Goal: Task Accomplishment & Management: Use online tool/utility

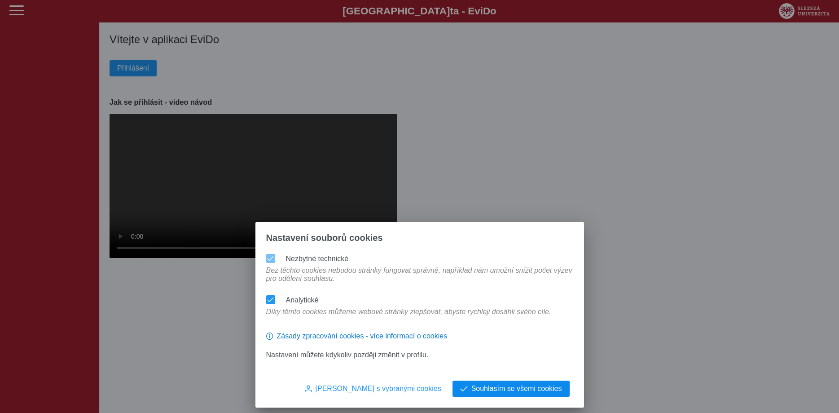
click at [493, 385] on span "Souhlasím se všemi cookies" at bounding box center [517, 388] width 91 height 8
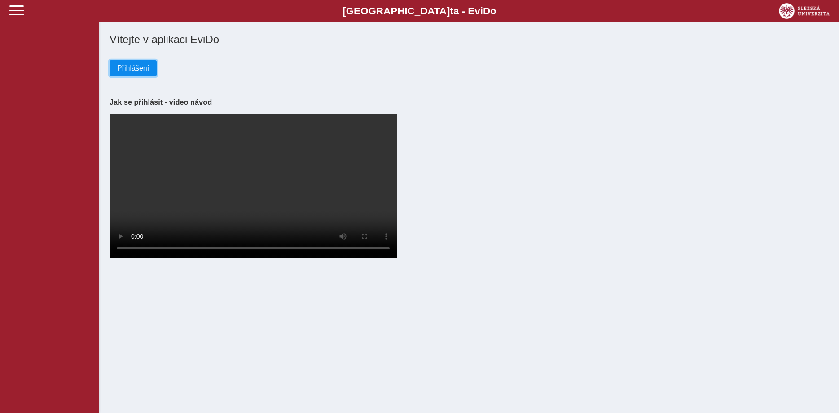
click at [138, 69] on span "Přihlášení" at bounding box center [133, 68] width 32 height 8
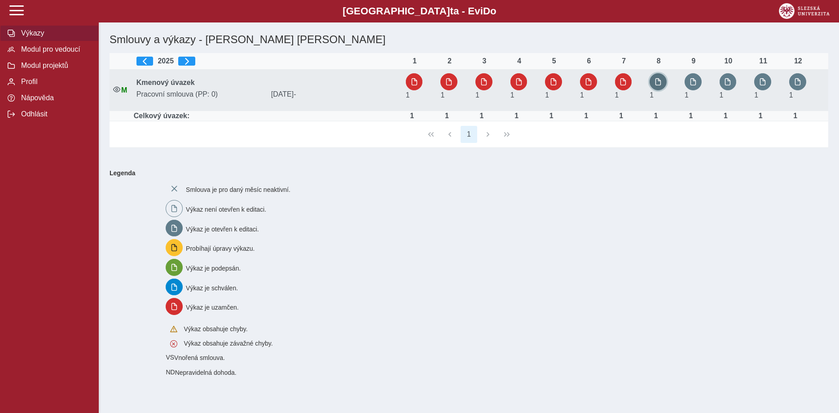
click at [656, 81] on button "button" at bounding box center [658, 81] width 17 height 17
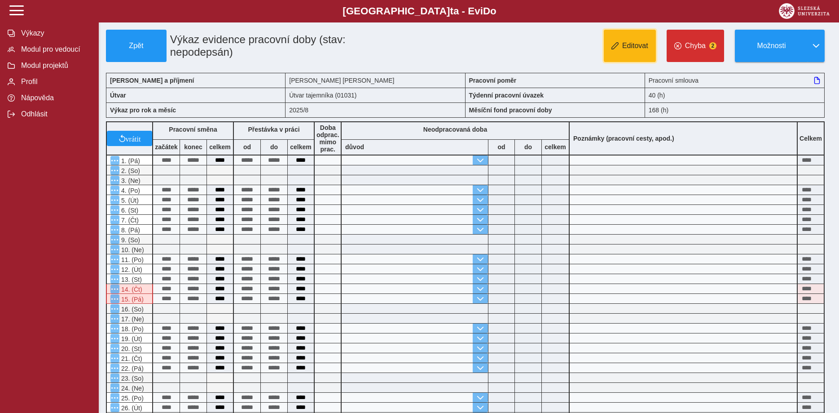
click at [627, 45] on span "Editovat" at bounding box center [635, 46] width 26 height 8
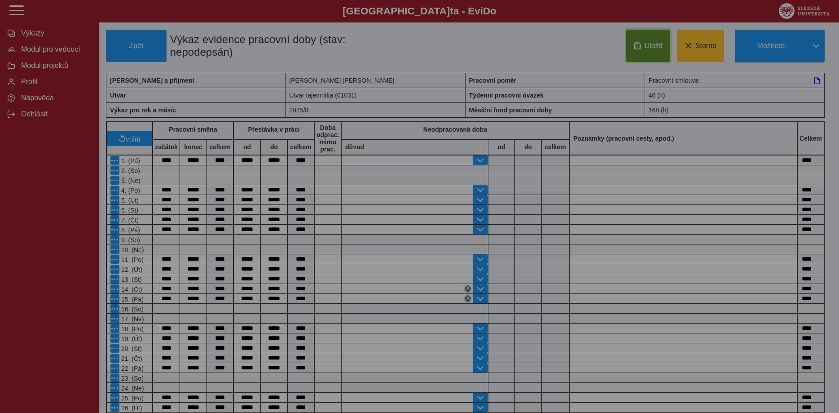
type input "**********"
type input "****"
type input "**********"
type input "****"
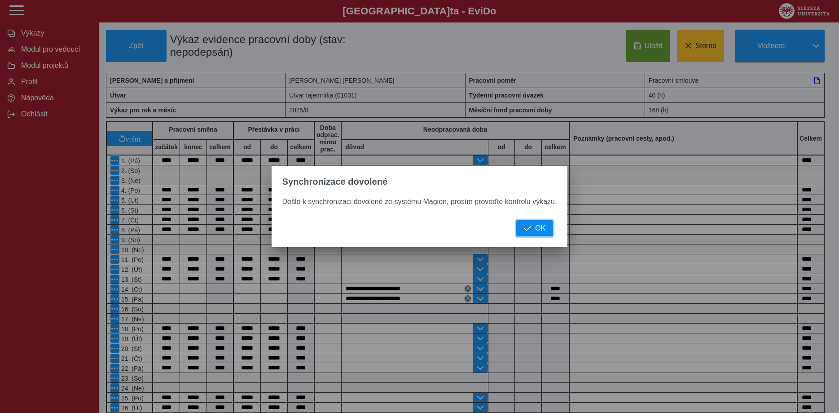
click at [538, 231] on span "OK" at bounding box center [540, 228] width 10 height 8
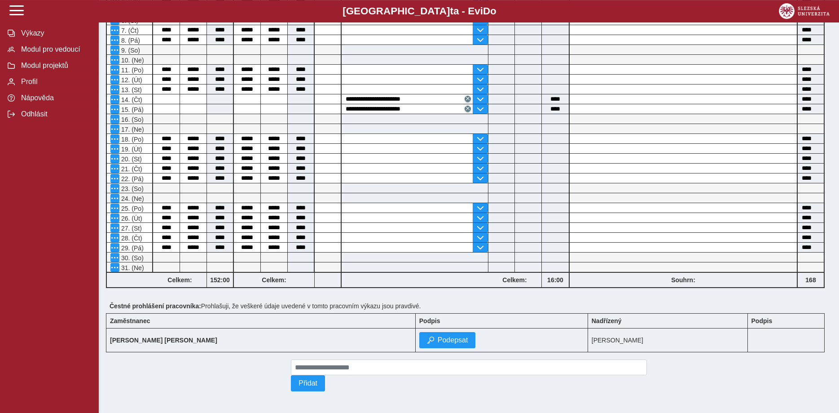
scroll to position [198, 0]
click at [438, 336] on span "Podepsat" at bounding box center [453, 340] width 31 height 8
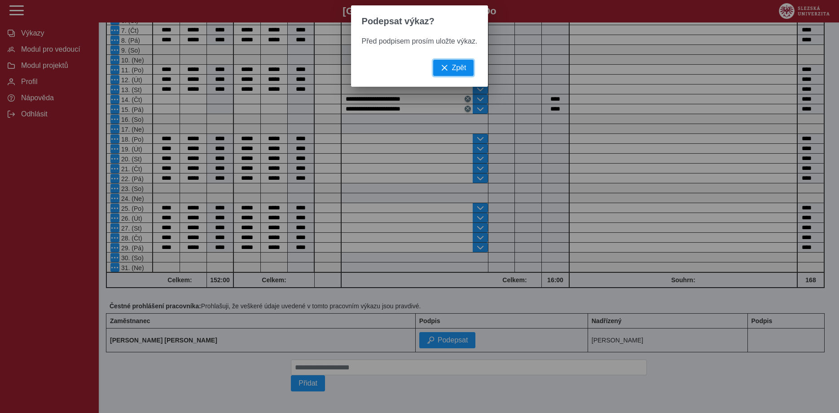
click at [462, 70] on span "Zpět" at bounding box center [459, 68] width 14 height 8
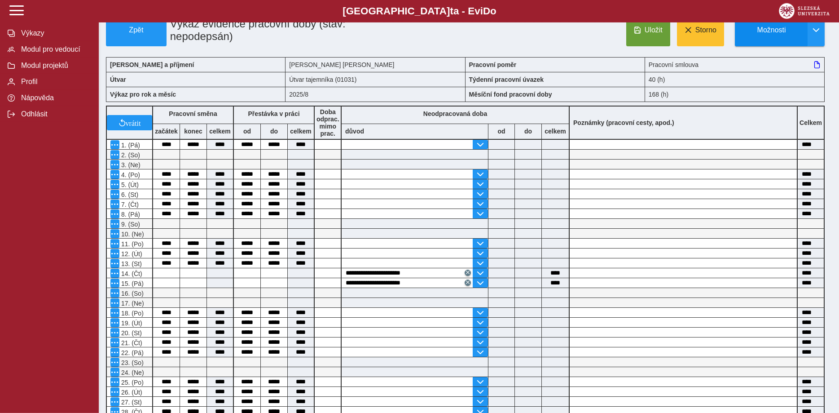
scroll to position [0, 0]
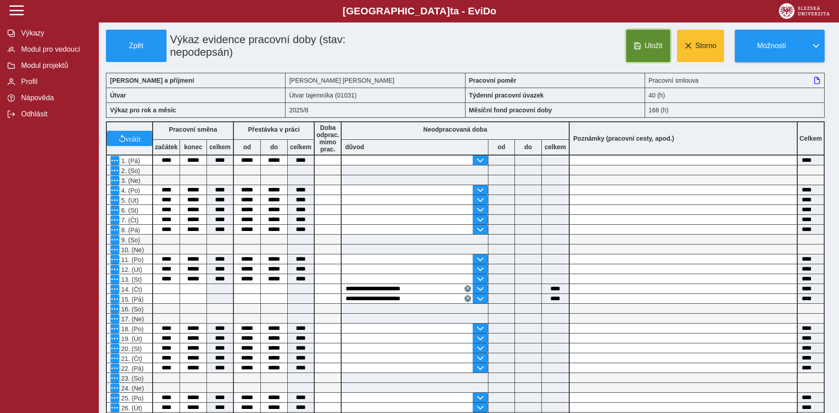
click at [650, 51] on button "Uložit" at bounding box center [648, 46] width 44 height 32
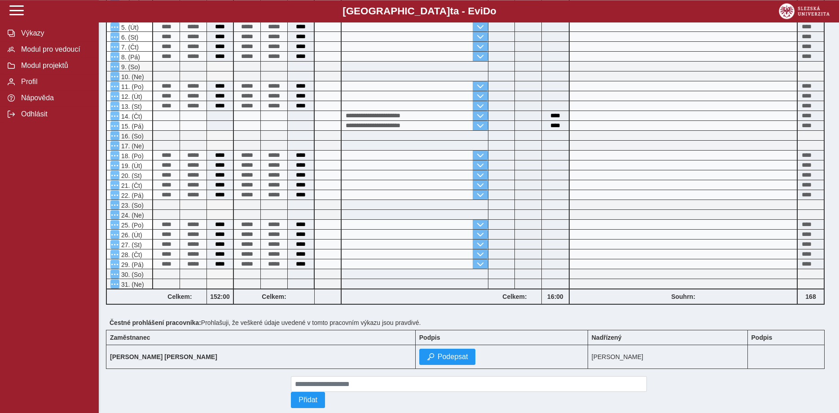
scroll to position [183, 0]
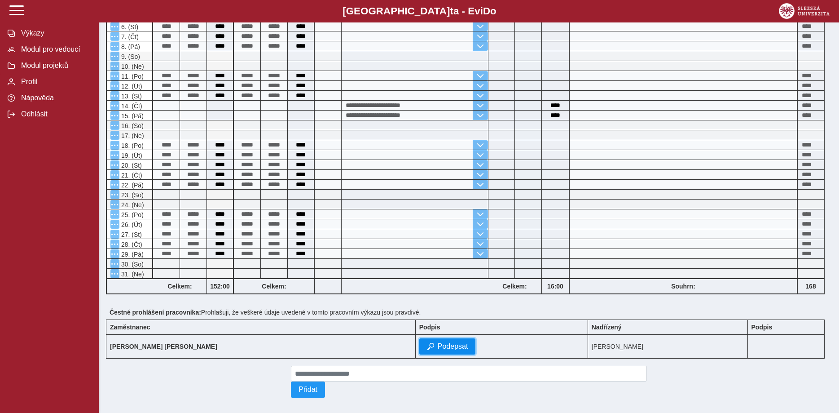
click at [438, 349] on span "Podepsat" at bounding box center [453, 346] width 31 height 8
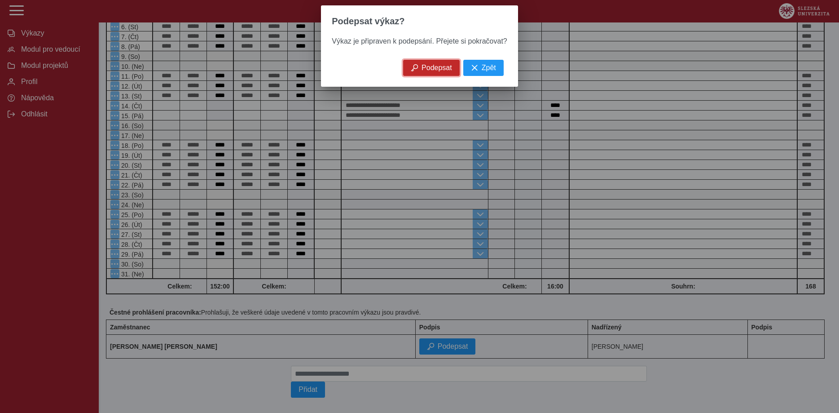
click at [431, 72] on span "Podepsat" at bounding box center [437, 68] width 31 height 8
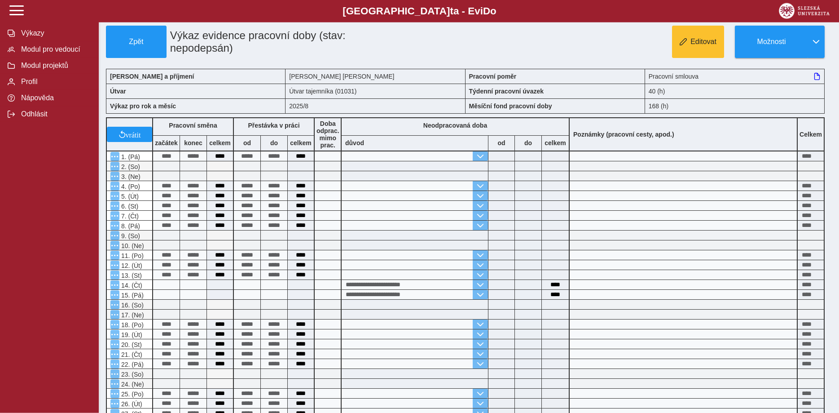
scroll to position [0, 0]
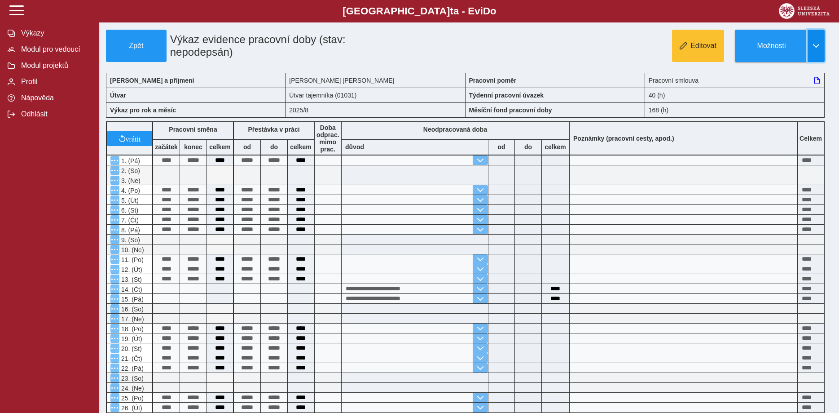
click at [811, 49] on button "button" at bounding box center [816, 46] width 17 height 32
click at [766, 108] on span "Stáhnout Excel" at bounding box center [777, 108] width 48 height 7
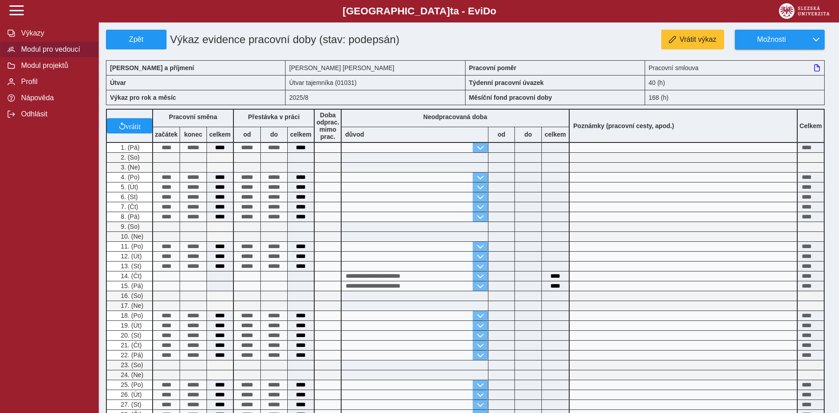
click at [46, 53] on span "Modul pro vedoucí" at bounding box center [54, 49] width 73 height 8
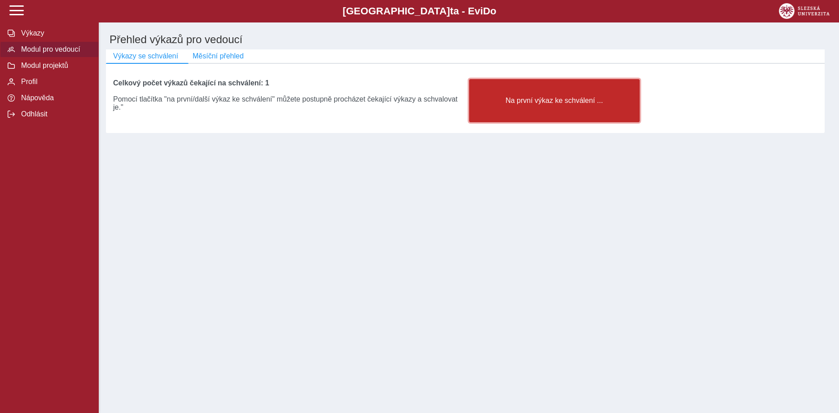
click at [574, 104] on span "Na první výkaz ke schválení ..." at bounding box center [554, 101] width 155 height 8
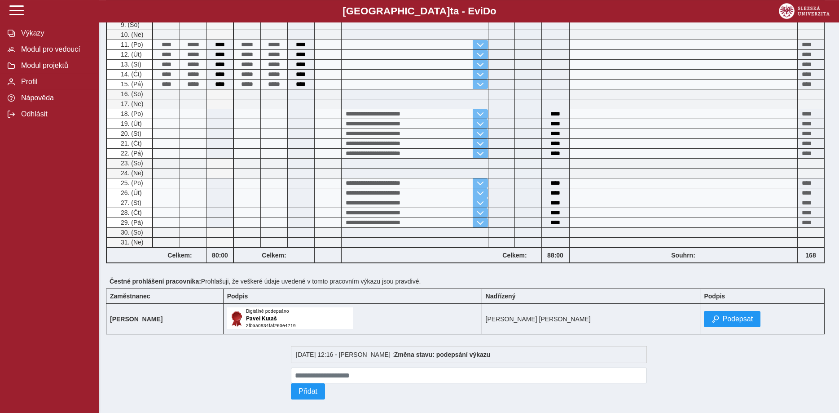
scroll to position [218, 0]
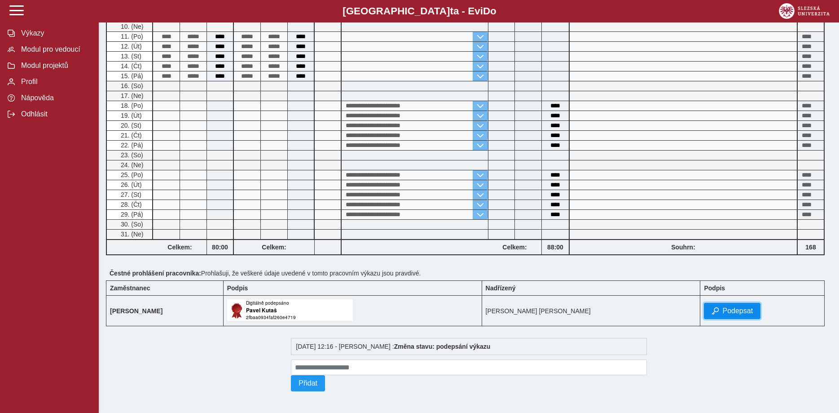
click at [723, 307] on span "Podepsat" at bounding box center [738, 311] width 31 height 8
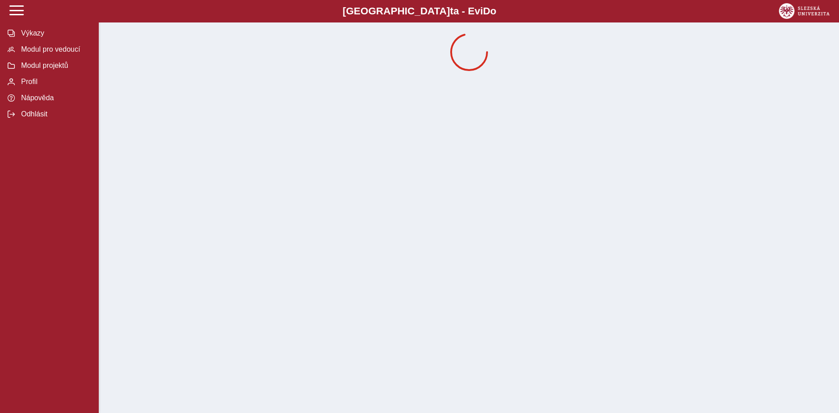
scroll to position [0, 0]
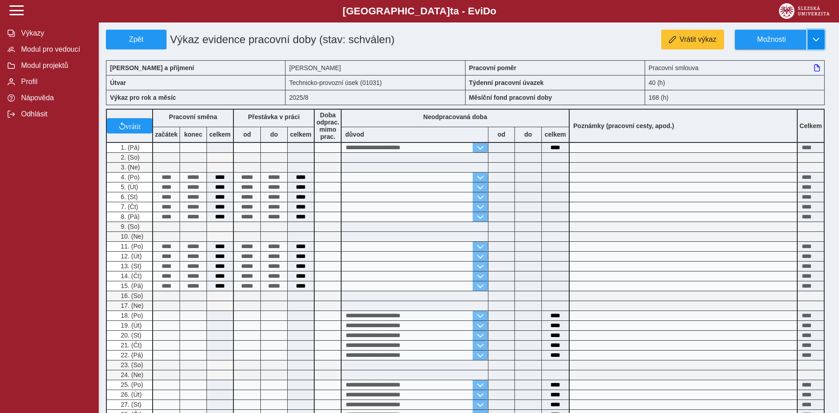
click at [810, 37] on button "button" at bounding box center [816, 40] width 17 height 20
click at [780, 94] on span "Stáhnout Excel" at bounding box center [777, 96] width 48 height 7
click at [56, 53] on span "Modul pro vedoucí" at bounding box center [54, 49] width 73 height 8
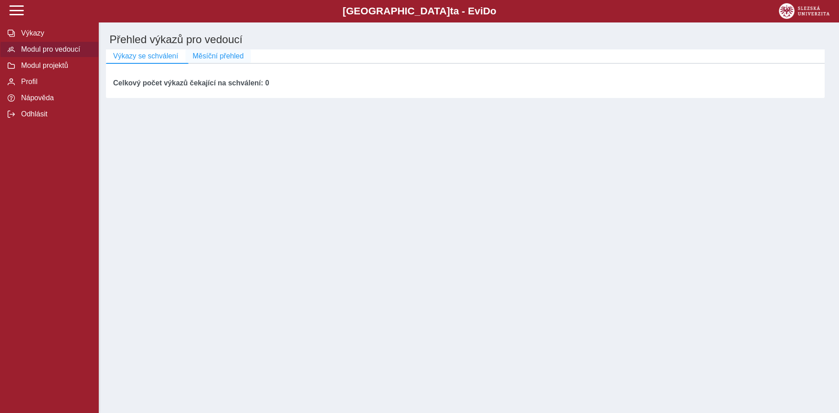
click at [216, 57] on span "Měsíční přehled" at bounding box center [218, 56] width 51 height 8
